Goal: Task Accomplishment & Management: Manage account settings

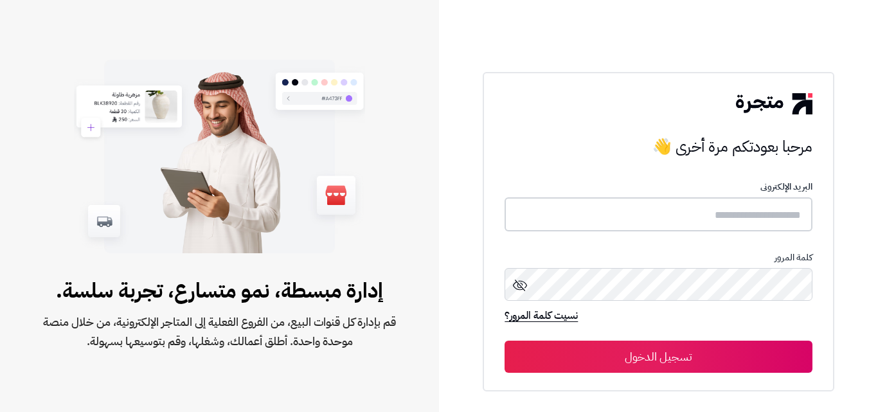
type input "*****"
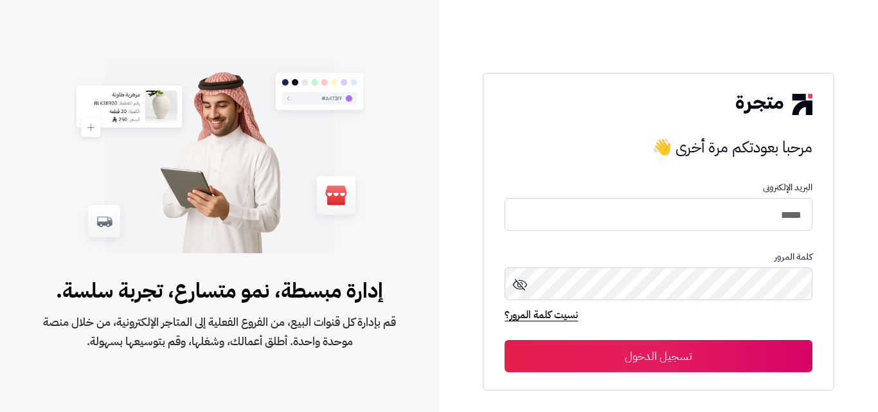
click at [722, 321] on div "نسيت كلمة المرور؟" at bounding box center [658, 321] width 307 height 25
click at [693, 348] on button "تسجيل الدخول" at bounding box center [658, 356] width 307 height 32
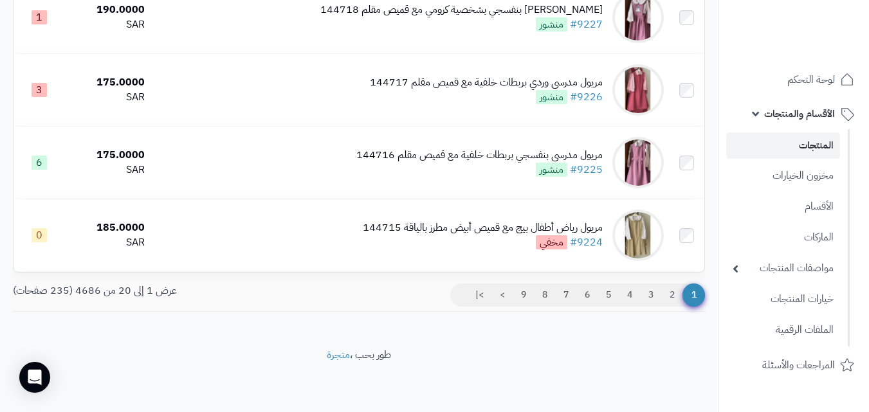
scroll to position [1311, 0]
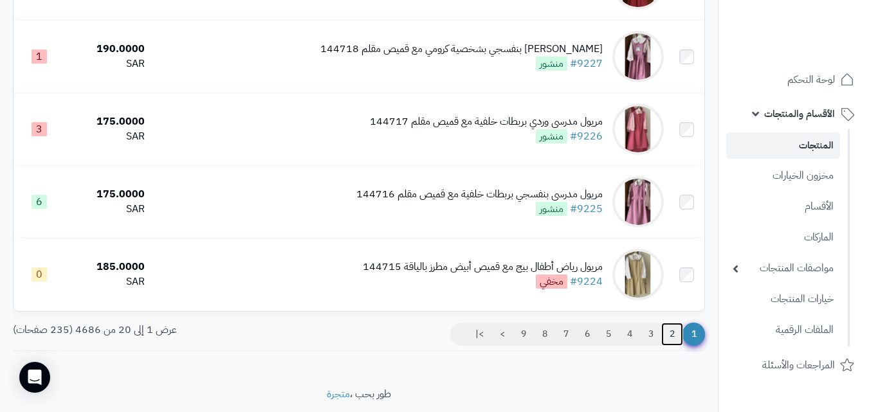
click at [666, 345] on link "2" at bounding box center [672, 334] width 22 height 23
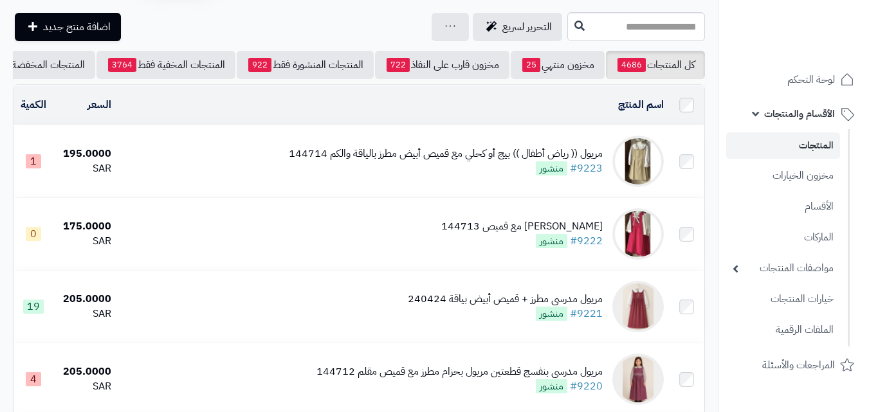
scroll to position [50, 0]
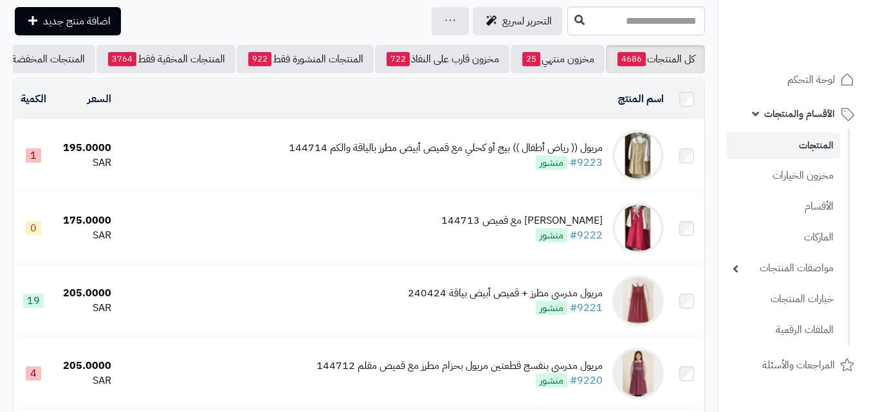
click at [439, 170] on div "مريول (( رياض أطفال )) بيج أو كحلي مع قميص أبيض مطرز بالياقة والكم 144714 #9223…" at bounding box center [446, 156] width 314 height 30
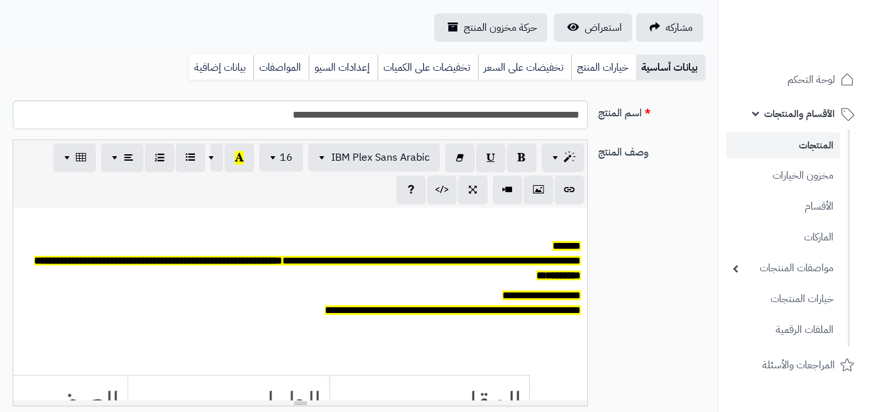
scroll to position [134, 0]
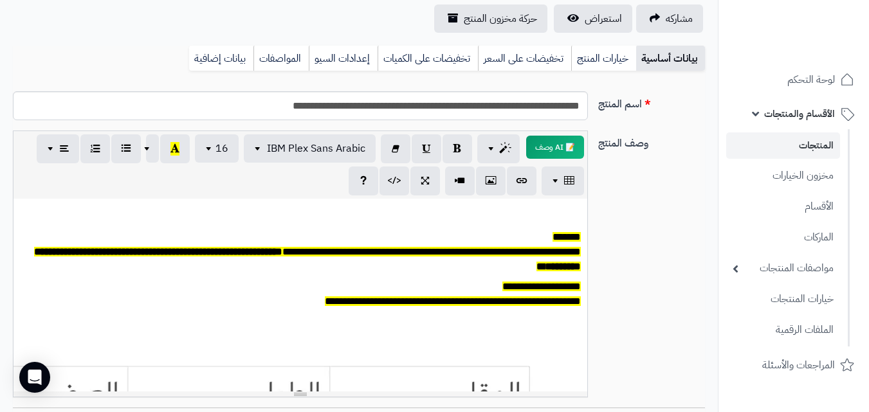
click at [856, 141] on html "رفيق ! 9 الطلبات معالجة مكتمل إرجاع المنتجات العملاء المتواجدون الان 20151 عملا…" at bounding box center [434, 72] width 869 height 412
click at [624, 48] on link "خيارات المنتج" at bounding box center [603, 59] width 65 height 26
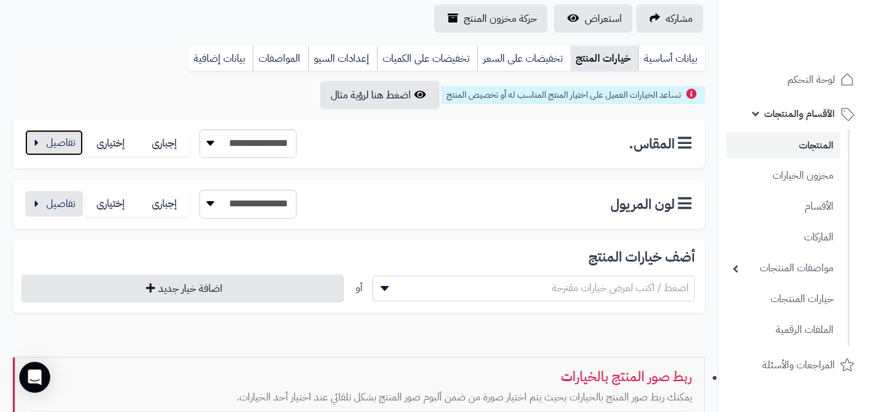
click at [44, 138] on button "button" at bounding box center [54, 143] width 58 height 26
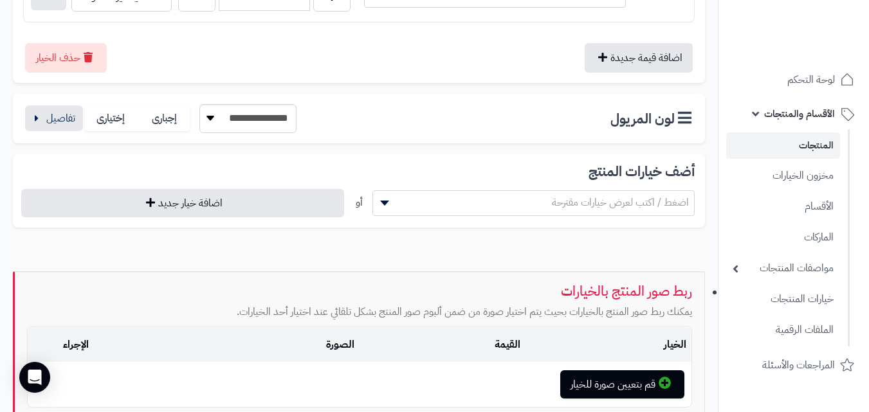
scroll to position [817, 0]
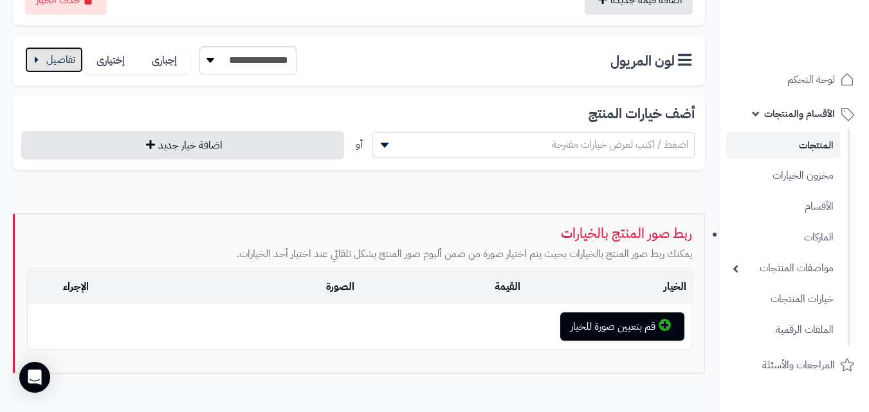
click at [37, 68] on button "button" at bounding box center [54, 60] width 58 height 26
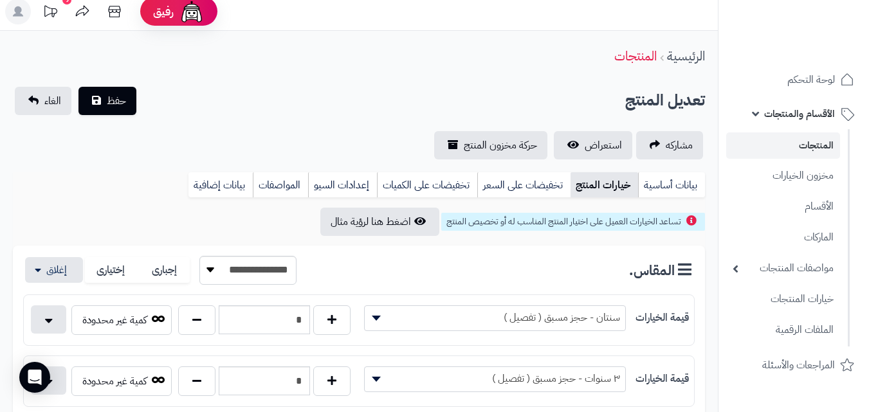
scroll to position [5, 0]
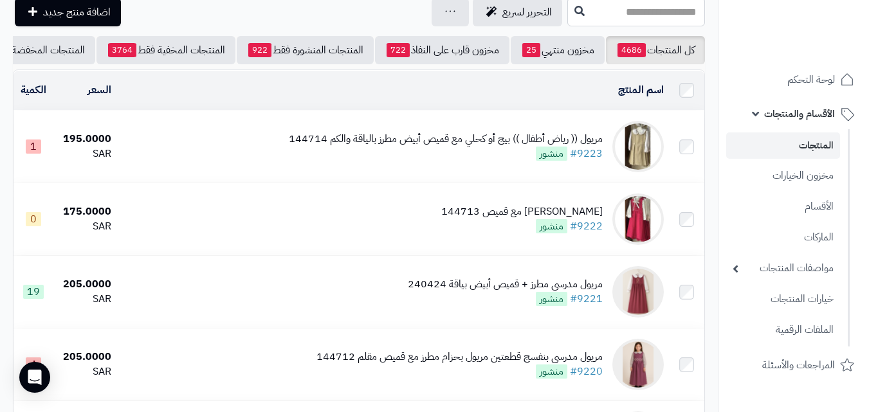
scroll to position [125, 0]
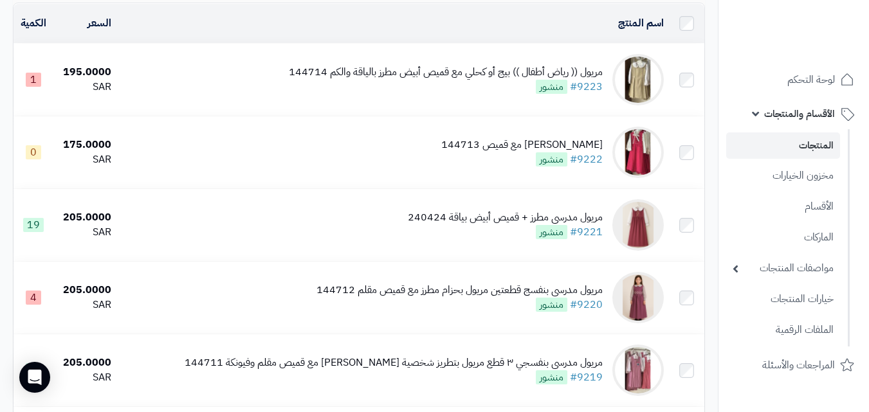
click at [264, 74] on td "مريول (( رياض أطفال )) بيج أو كحلي مع قميص أبيض مطرز بالياقة والكم 144714 #9223…" at bounding box center [392, 80] width 552 height 72
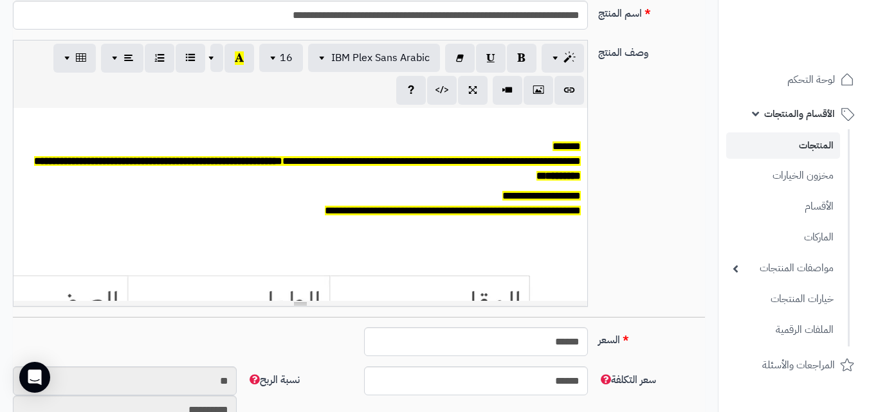
scroll to position [212, 0]
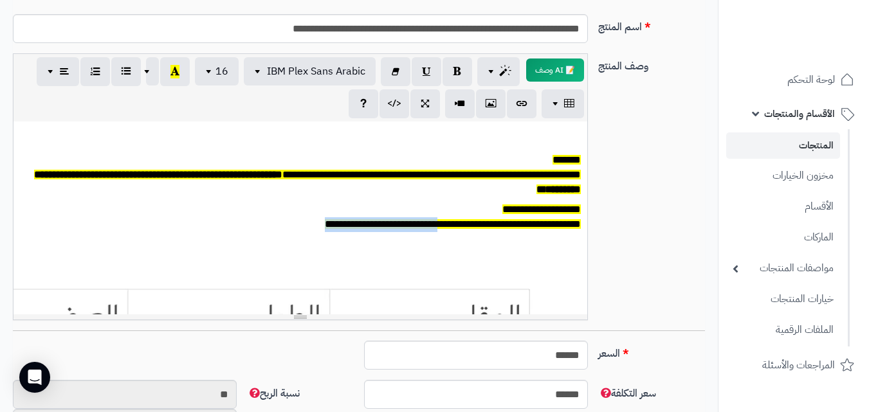
drag, startPoint x: 428, startPoint y: 226, endPoint x: 320, endPoint y: 226, distance: 108.7
click at [325, 226] on span "**********" at bounding box center [453, 224] width 256 height 10
click at [660, 132] on div "**********" at bounding box center [359, 191] width 702 height 277
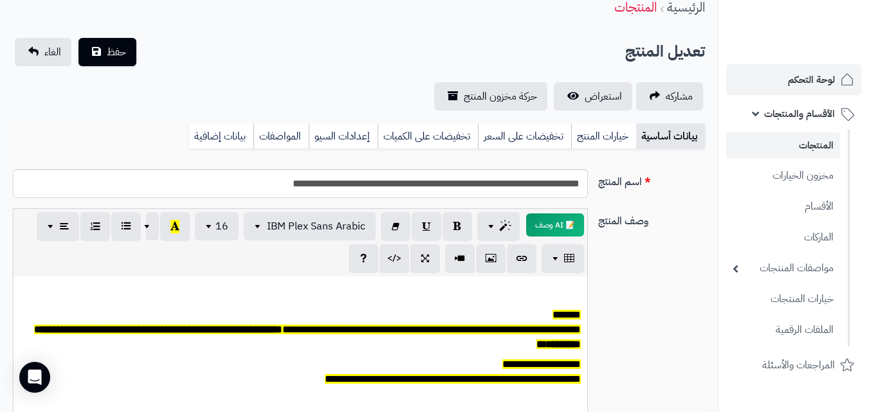
scroll to position [52, 0]
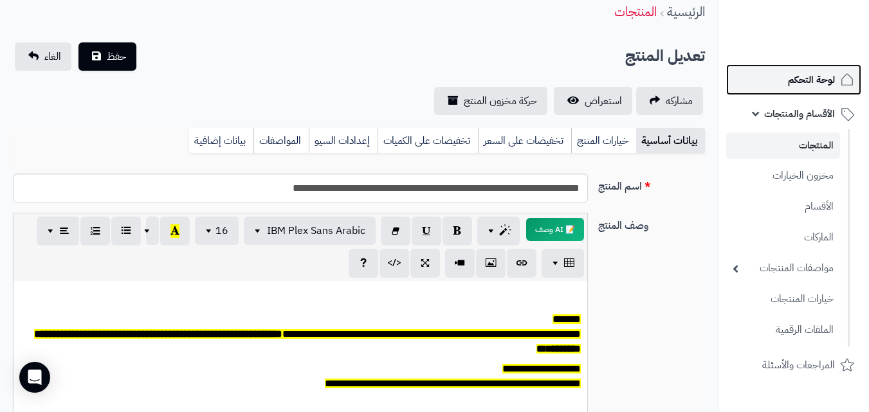
click at [819, 83] on span "لوحة التحكم" at bounding box center [811, 80] width 47 height 18
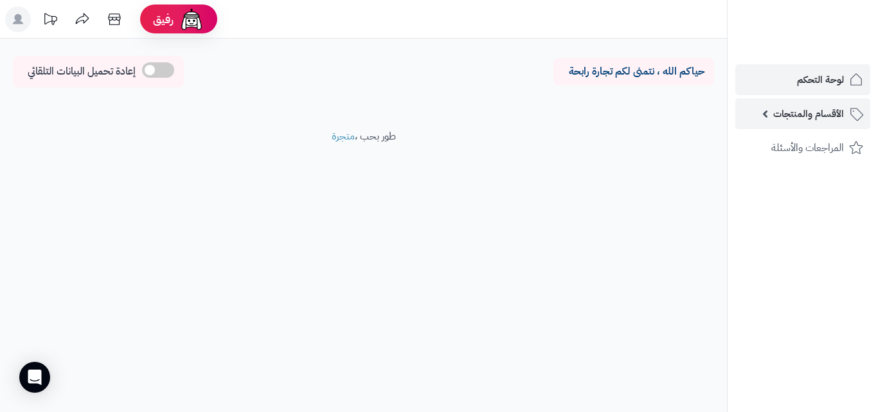
click at [848, 122] on link "الأقسام والمنتجات" at bounding box center [803, 113] width 135 height 31
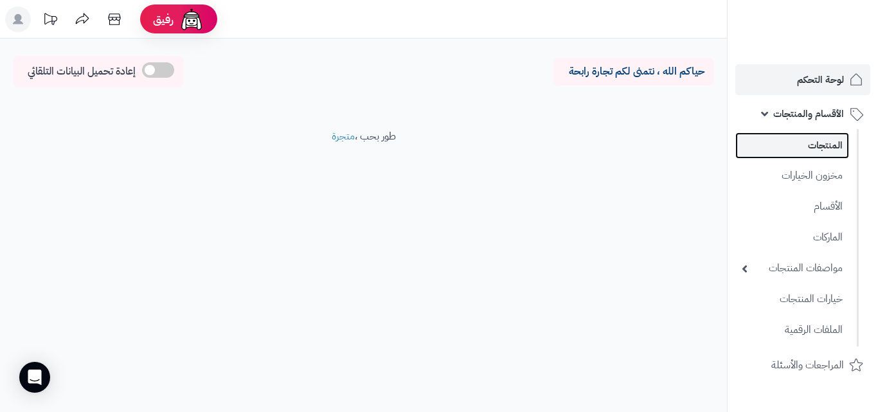
click at [813, 141] on link "المنتجات" at bounding box center [793, 145] width 114 height 26
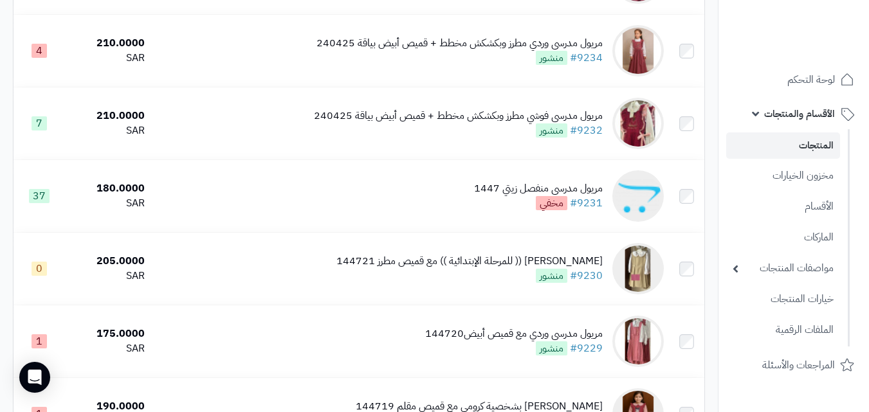
scroll to position [963, 0]
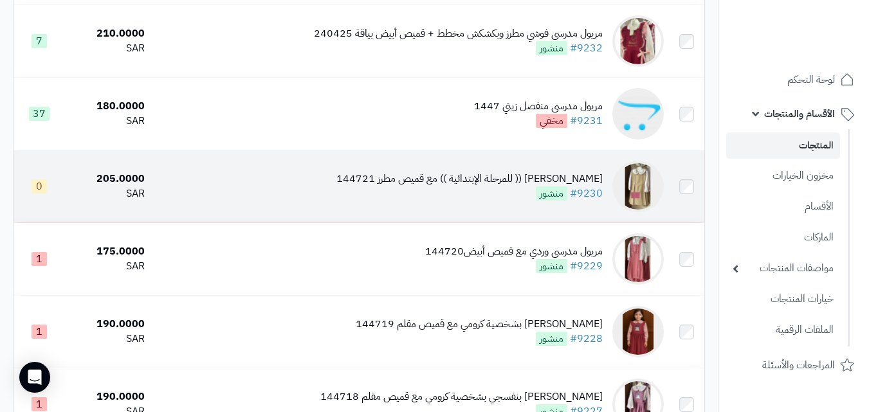
click at [417, 212] on td "[PERSON_NAME] (( للمرحلة الإبتدائية )) مع قميص مطرز 144721 #9230 منشور" at bounding box center [409, 186] width 519 height 72
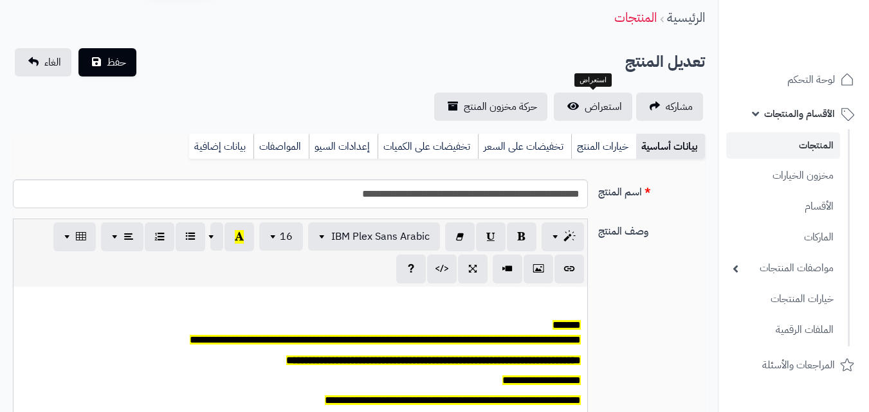
scroll to position [106, 0]
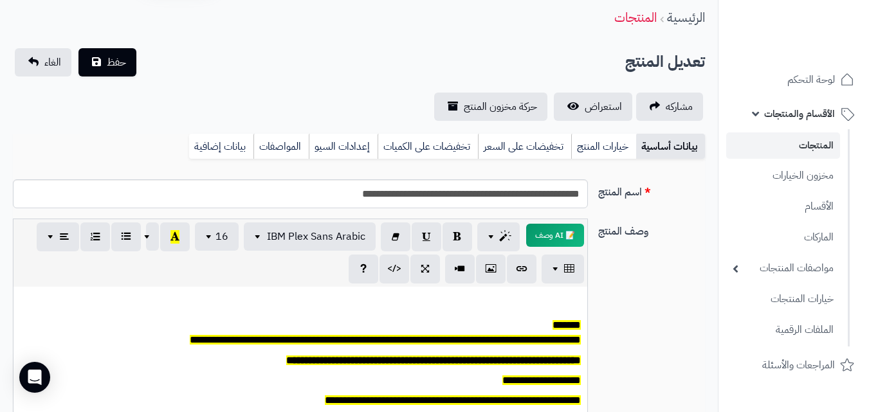
click at [618, 134] on link "خيارات المنتج" at bounding box center [603, 147] width 65 height 26
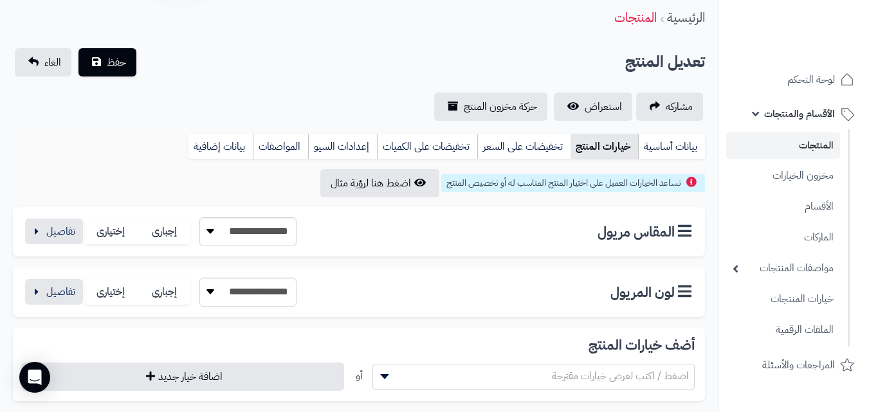
click at [60, 216] on div "**********" at bounding box center [359, 232] width 692 height 50
click at [53, 248] on div "**********" at bounding box center [359, 232] width 692 height 50
click at [58, 230] on button "button" at bounding box center [54, 231] width 58 height 26
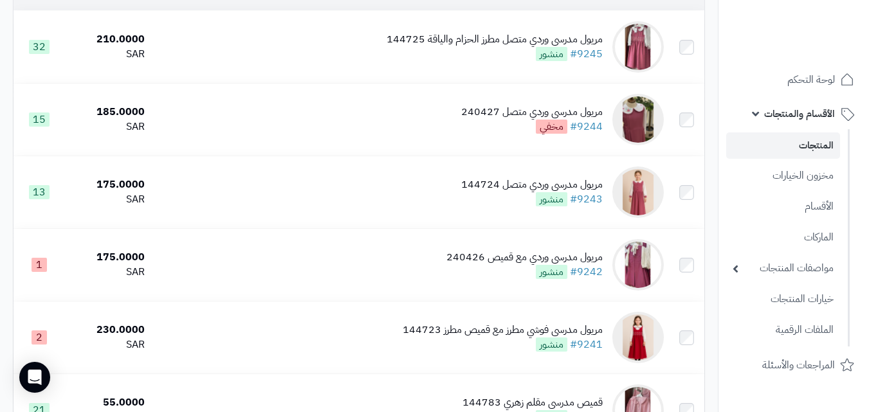
scroll to position [120, 0]
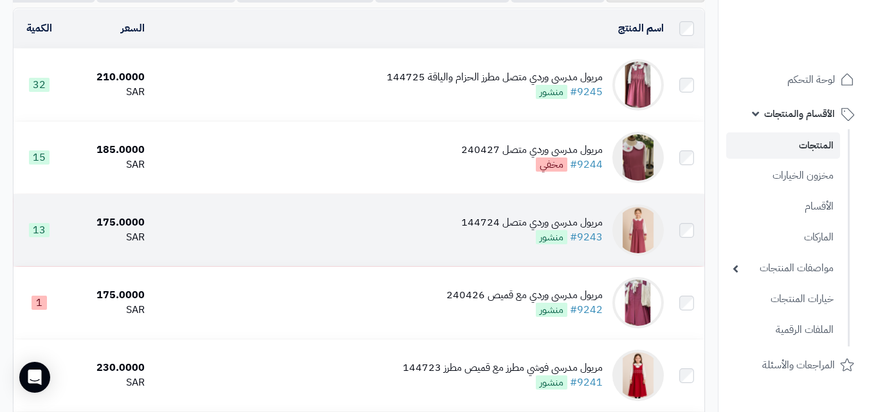
click at [457, 228] on td "مريول مدرسي وردي متصل 144724 #9243 منشور" at bounding box center [409, 230] width 519 height 72
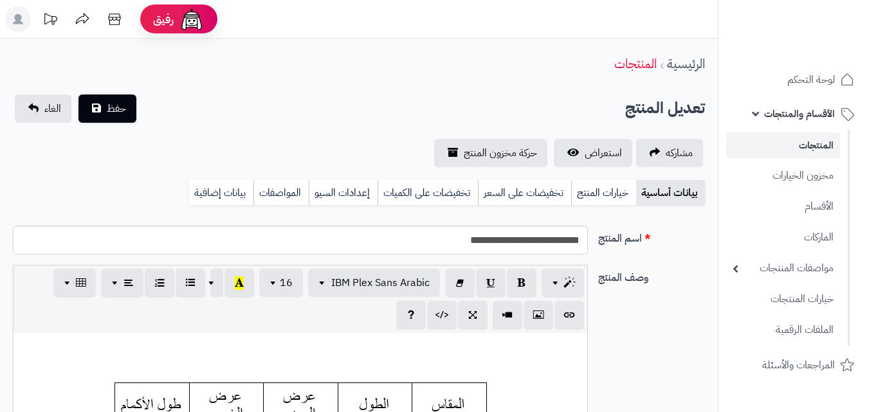
scroll to position [106, 0]
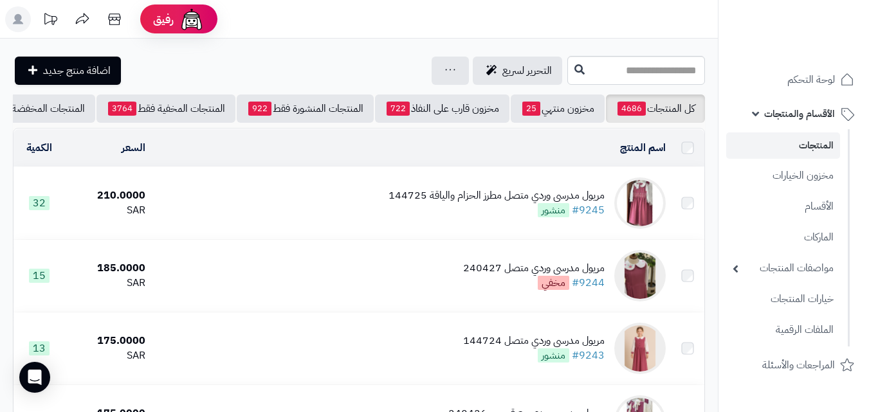
scroll to position [120, 0]
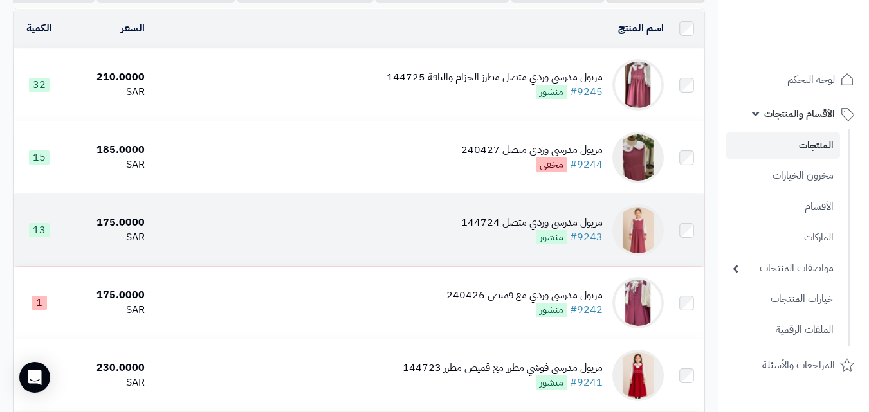
click at [454, 248] on td "مريول مدرسي وردي متصل 144724 #9243 منشور" at bounding box center [409, 230] width 519 height 72
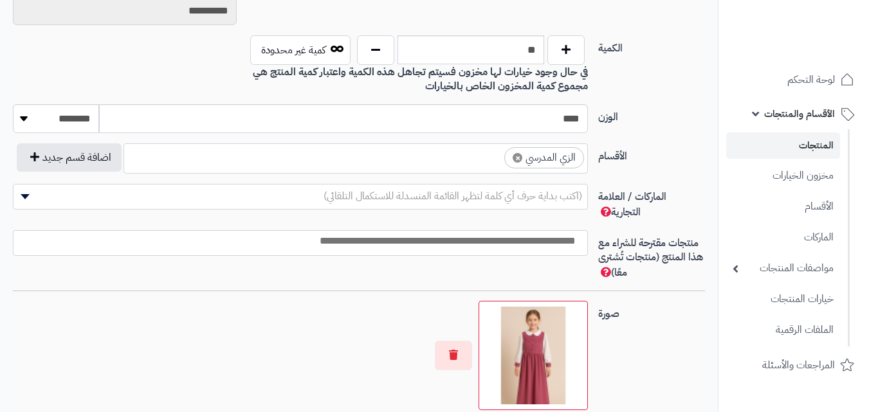
scroll to position [106, 0]
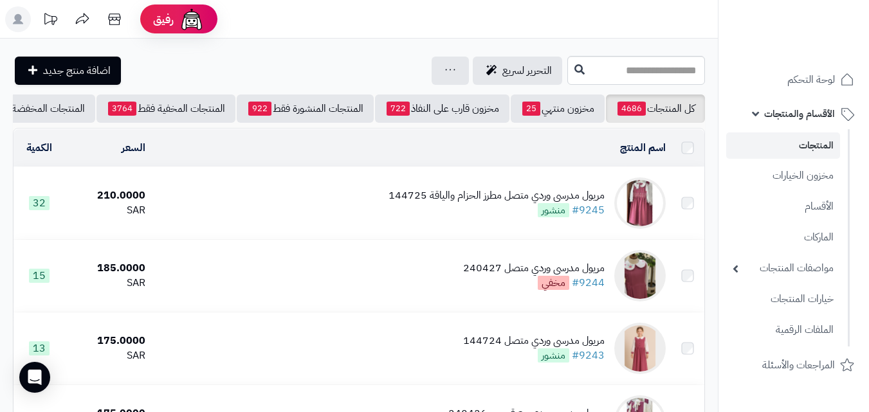
scroll to position [120, 0]
